Goal: Navigation & Orientation: Find specific page/section

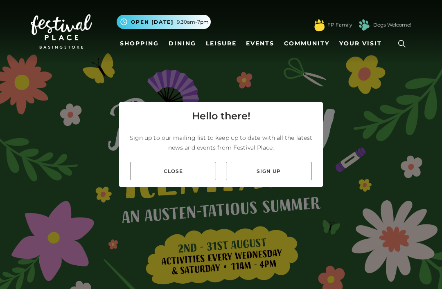
click at [188, 180] on link "Close" at bounding box center [172, 171] width 85 height 18
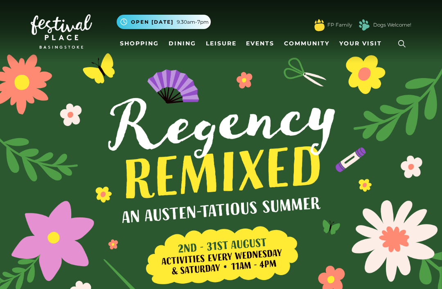
click at [393, 18] on div "Dogs Welcome!" at bounding box center [383, 25] width 55 height 16
click at [395, 25] on link "Dogs Welcome!" at bounding box center [392, 24] width 38 height 7
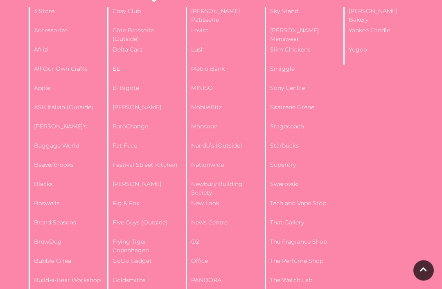
scroll to position [437, 0]
click at [294, 162] on li "Superdry" at bounding box center [302, 171] width 75 height 19
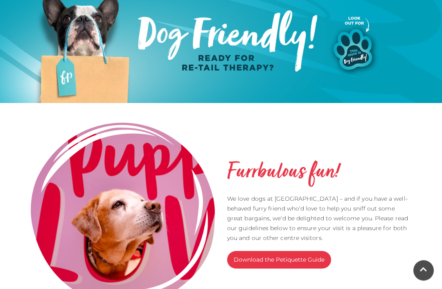
scroll to position [0, 0]
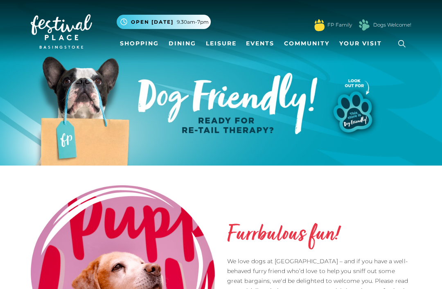
click at [137, 41] on link "Shopping" at bounding box center [139, 43] width 45 height 15
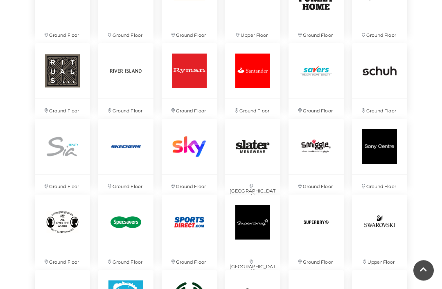
scroll to position [1500, 0]
click at [245, 146] on img at bounding box center [252, 146] width 55 height 55
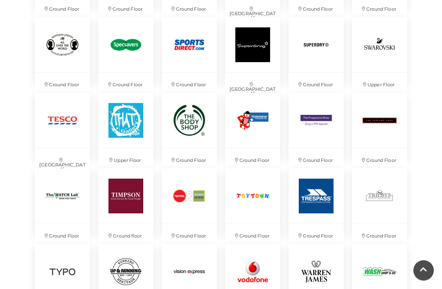
scroll to position [1677, 0]
click at [115, 128] on img at bounding box center [125, 120] width 55 height 55
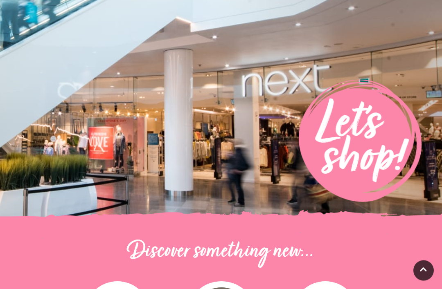
scroll to position [0, 0]
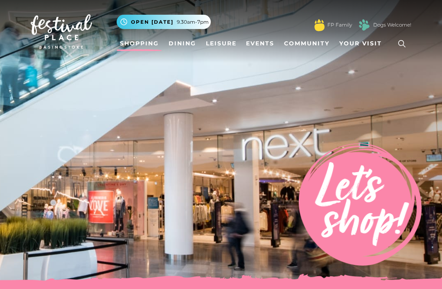
click at [213, 43] on link "Leisure" at bounding box center [220, 43] width 37 height 15
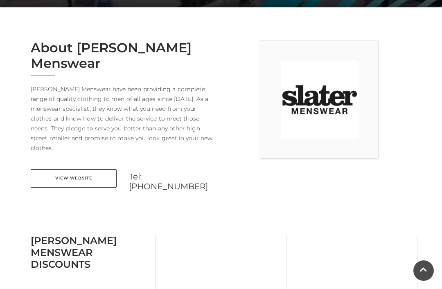
scroll to position [193, 0]
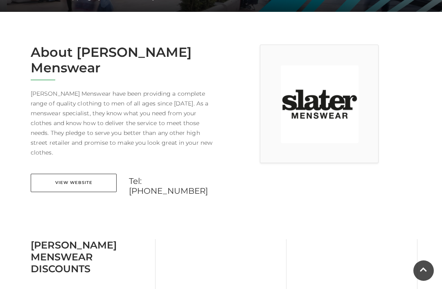
click at [53, 174] on link "View Website" at bounding box center [74, 183] width 86 height 18
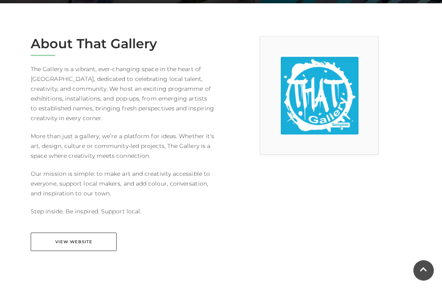
scroll to position [202, 0]
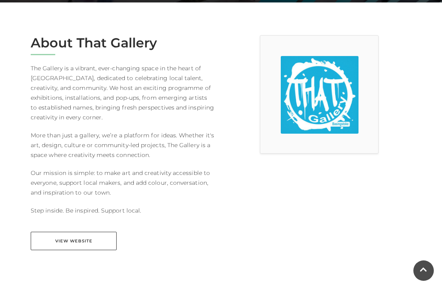
click at [72, 243] on link "View Website" at bounding box center [74, 241] width 86 height 18
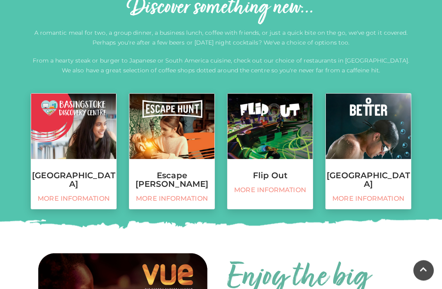
scroll to position [299, 0]
click at [265, 168] on link "Flip Out More information" at bounding box center [270, 151] width 86 height 116
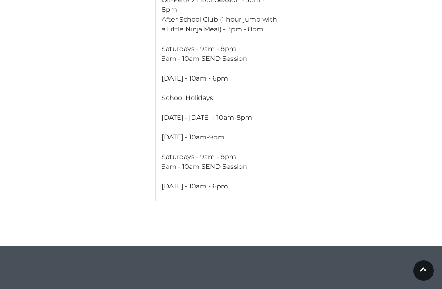
scroll to position [933, 0]
